Goal: Navigation & Orientation: Understand site structure

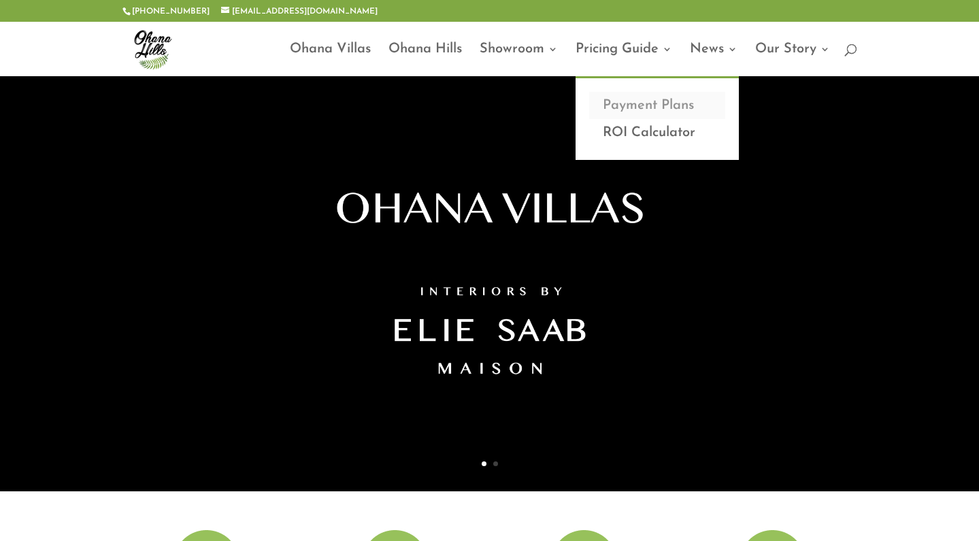
click at [650, 107] on link "Payment Plans" at bounding box center [657, 105] width 136 height 27
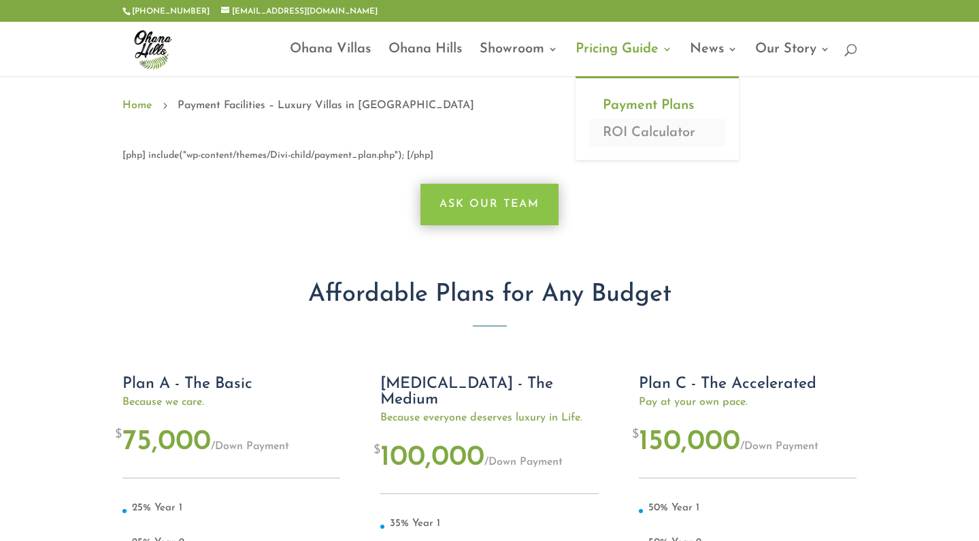
click at [667, 129] on link "ROI Calculator" at bounding box center [657, 132] width 136 height 27
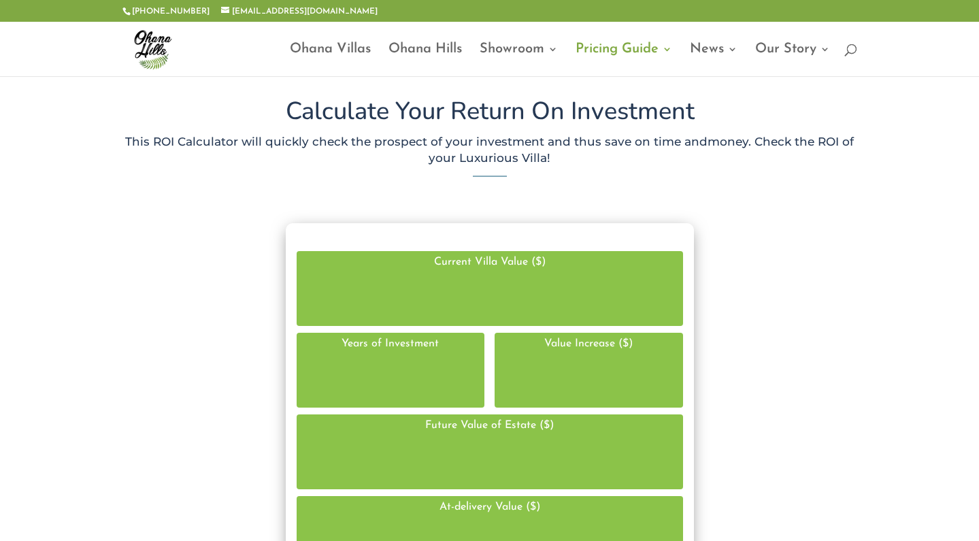
scroll to position [1, 1]
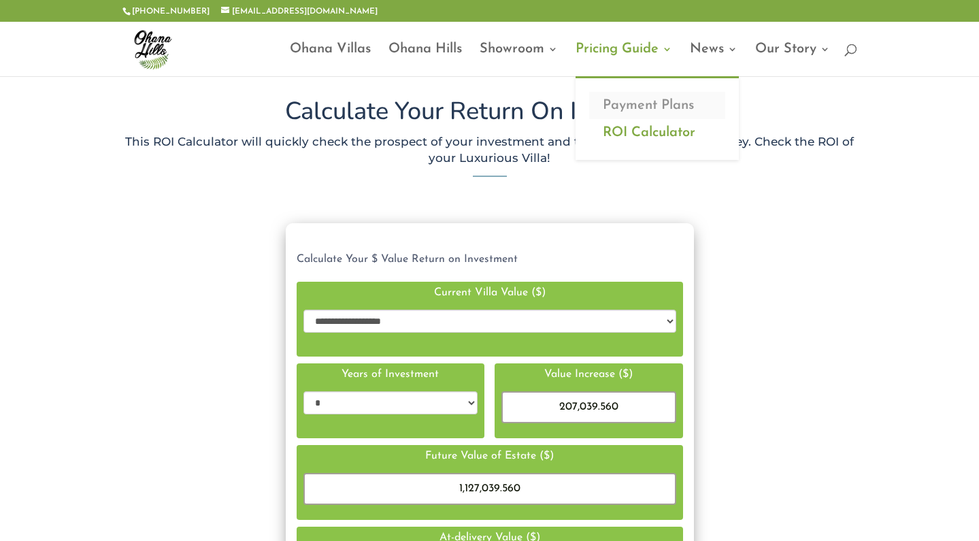
click at [657, 100] on link "Payment Plans" at bounding box center [657, 105] width 136 height 27
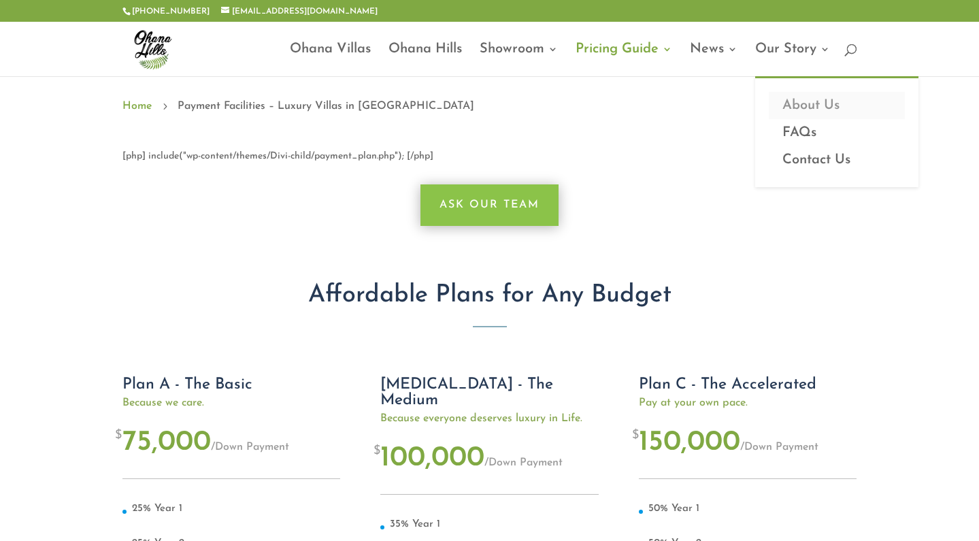
click at [810, 107] on link "About Us" at bounding box center [837, 105] width 136 height 27
